Goal: Find specific fact: Find contact information

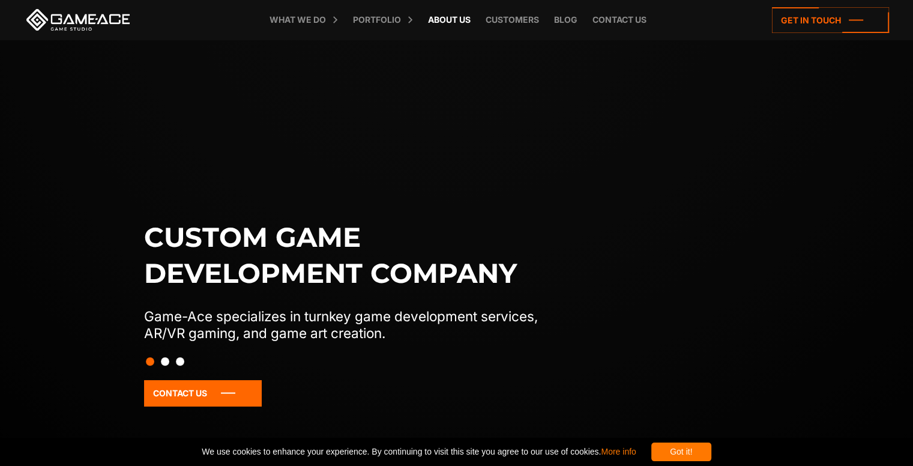
click at [455, 26] on link "About Us" at bounding box center [449, 20] width 55 height 40
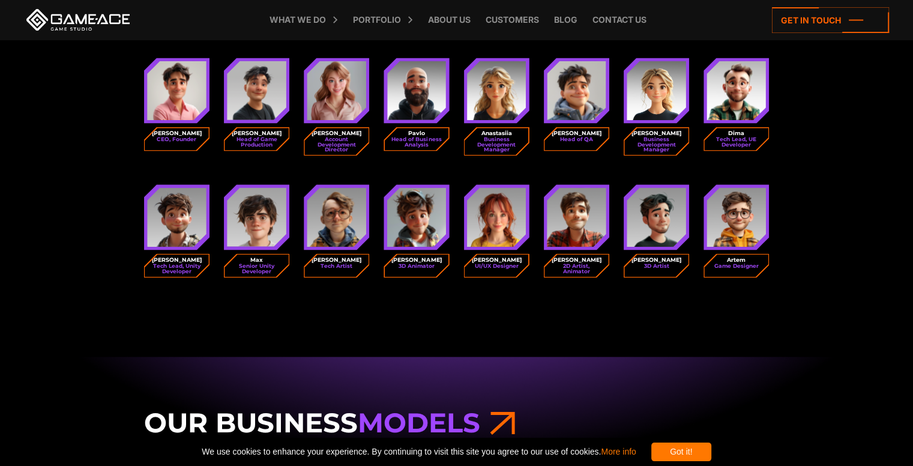
scroll to position [1636, 0]
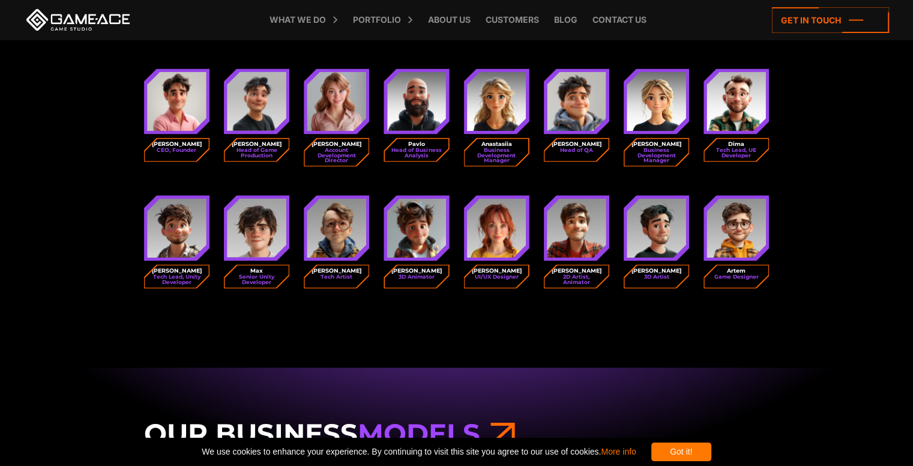
click at [497, 124] on img at bounding box center [496, 100] width 59 height 59
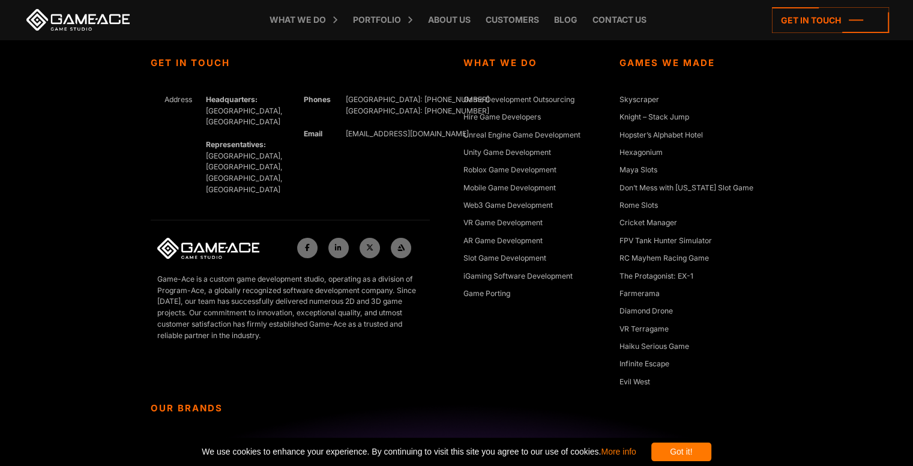
scroll to position [4591, 0]
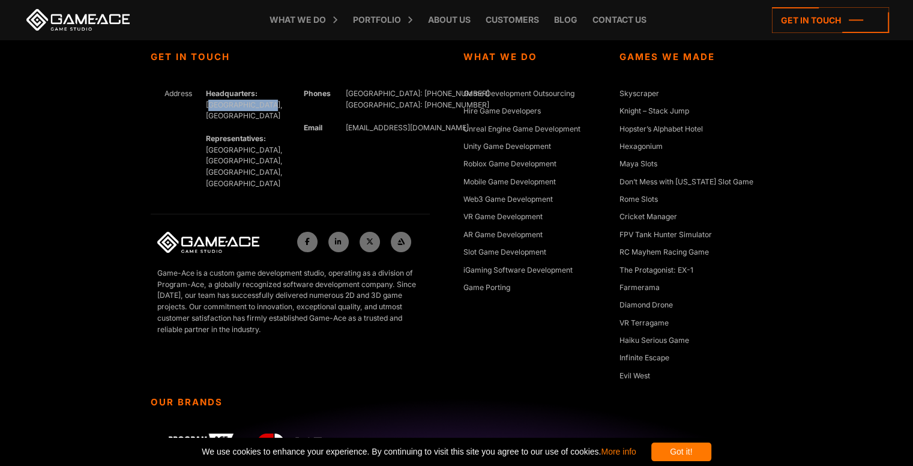
drag, startPoint x: 205, startPoint y: 104, endPoint x: 264, endPoint y: 103, distance: 59.5
click at [264, 103] on div "Headquarters: Nicosia, Cyprus Representatives: Germany, Ukraine, Bulgaria, Cana…" at bounding box center [241, 138] width 84 height 101
copy div "[GEOGRAPHIC_DATA], [GEOGRAPHIC_DATA]"
